Goal: Find specific page/section: Find specific page/section

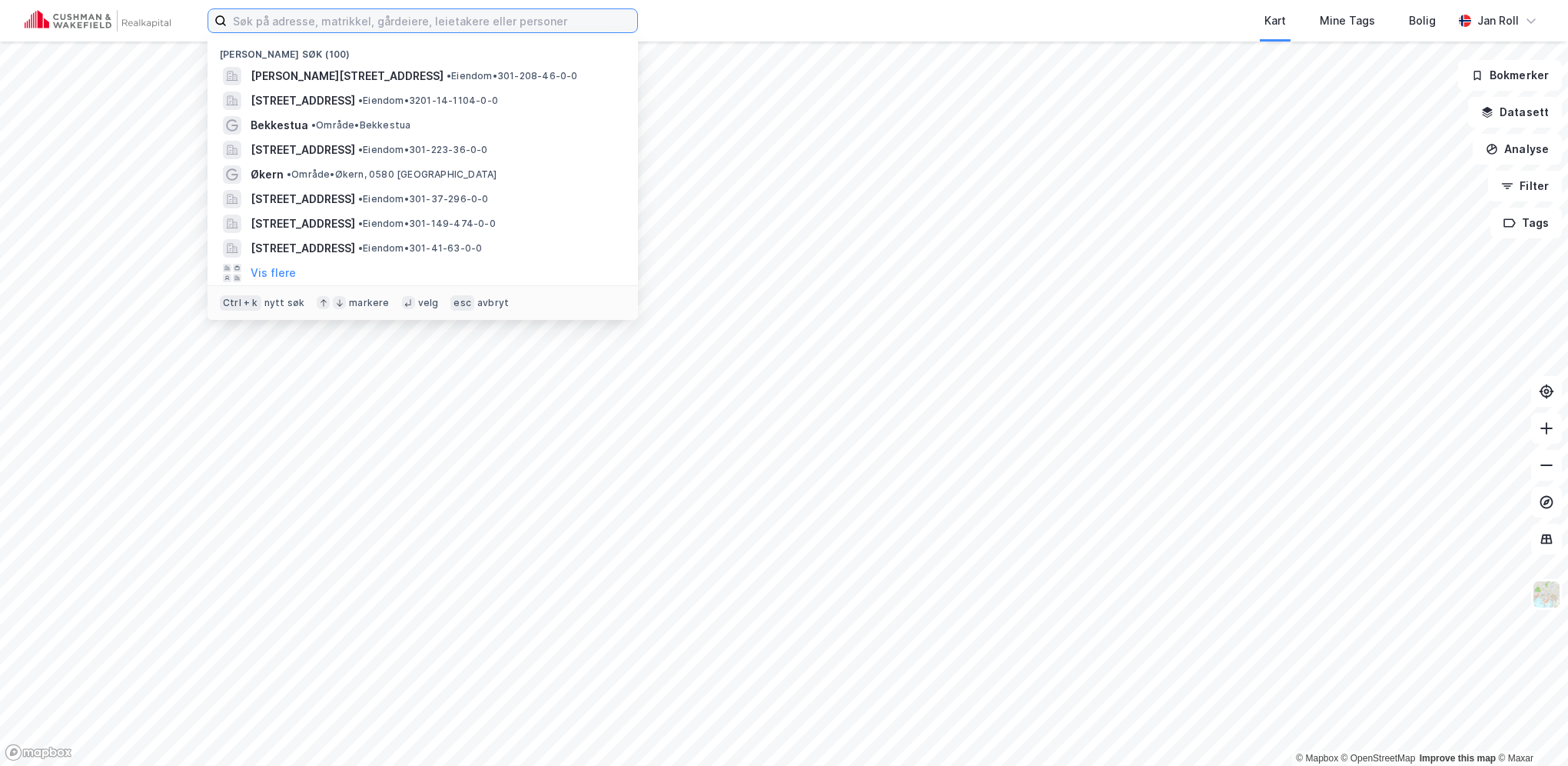
click at [582, 21] on input at bounding box center [432, 20] width 410 height 23
paste input "Sponhoggveien 2"
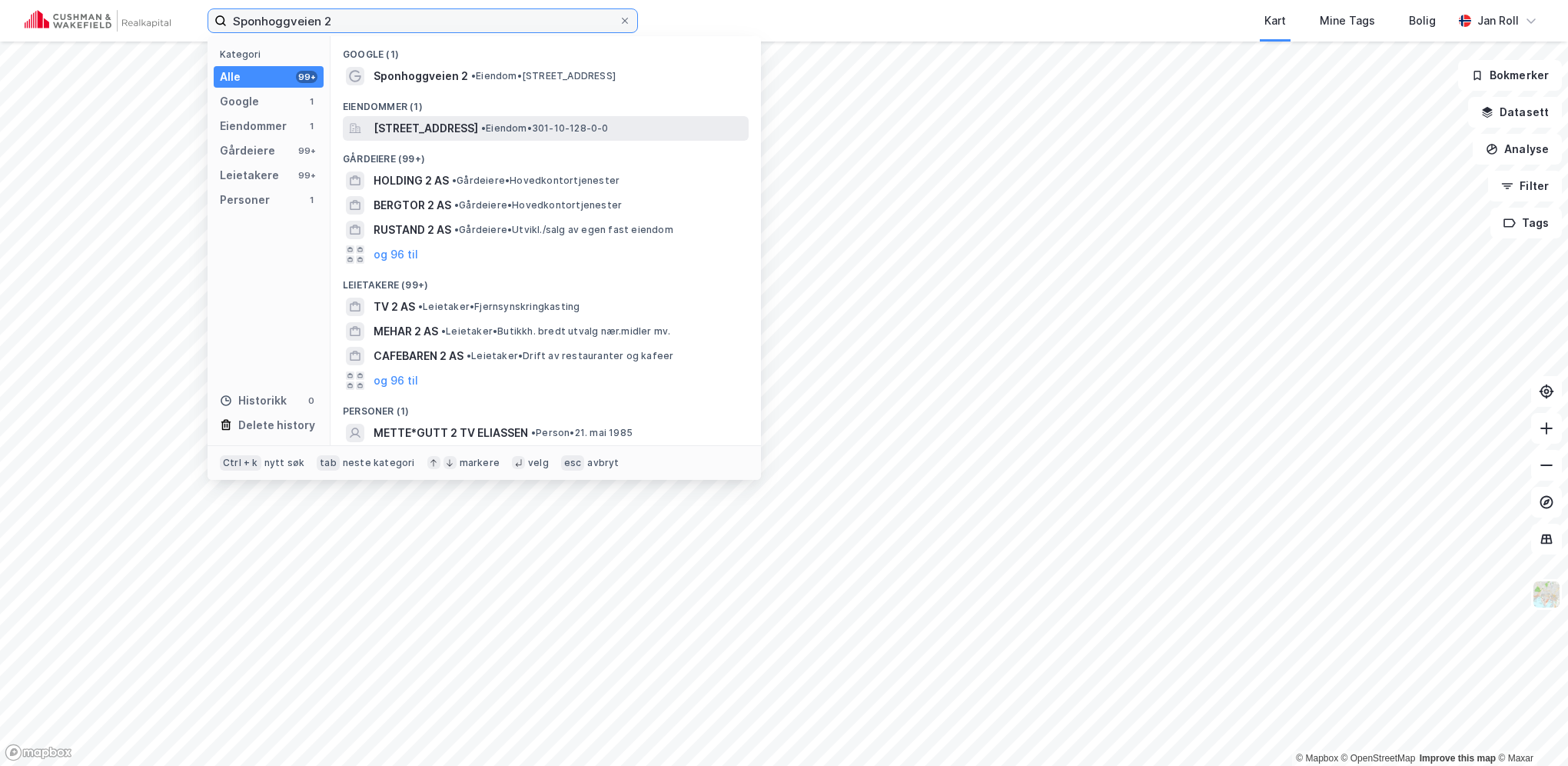
type input "Sponhoggveien 2"
click at [478, 132] on span "[STREET_ADDRESS]" at bounding box center [425, 128] width 105 height 18
